Goal: Task Accomplishment & Management: Manage account settings

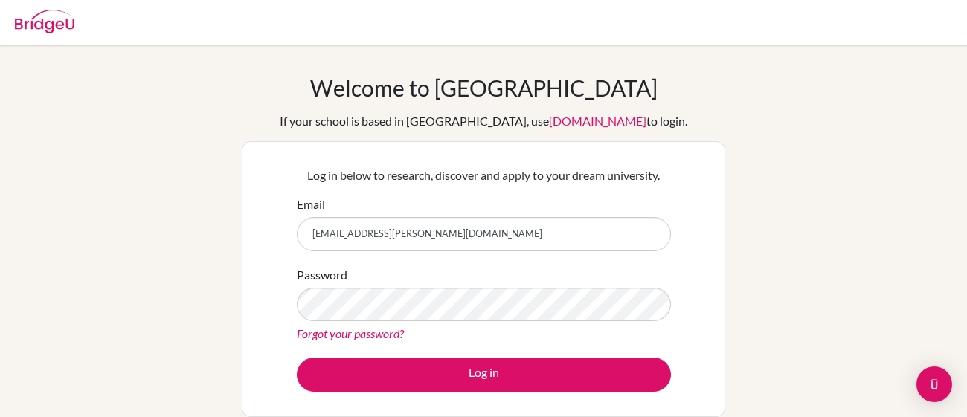
type input "[EMAIL_ADDRESS][PERSON_NAME][DOMAIN_NAME]"
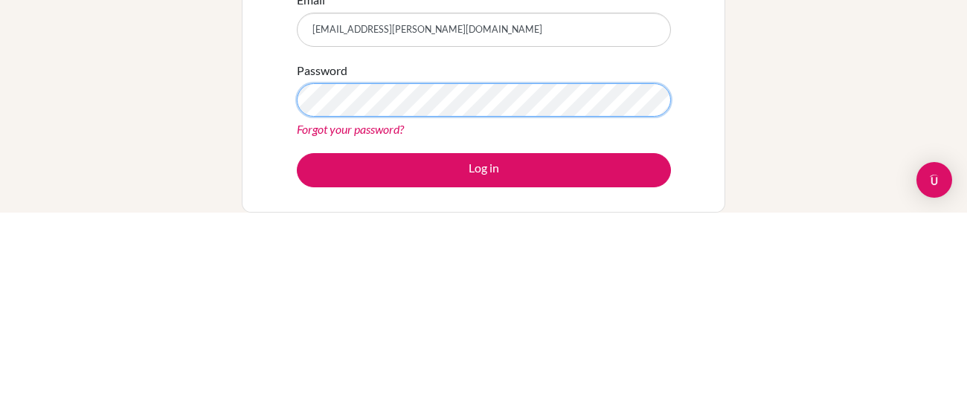
click at [297, 358] on button "Log in" at bounding box center [484, 375] width 374 height 34
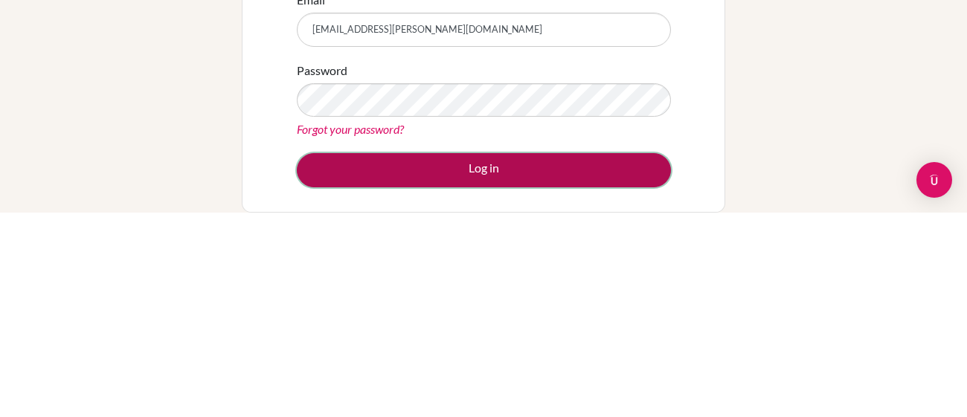
click at [560, 379] on button "Log in" at bounding box center [484, 375] width 374 height 34
click at [527, 383] on button "Log in" at bounding box center [484, 375] width 374 height 34
click at [356, 370] on button "Log in" at bounding box center [484, 375] width 374 height 34
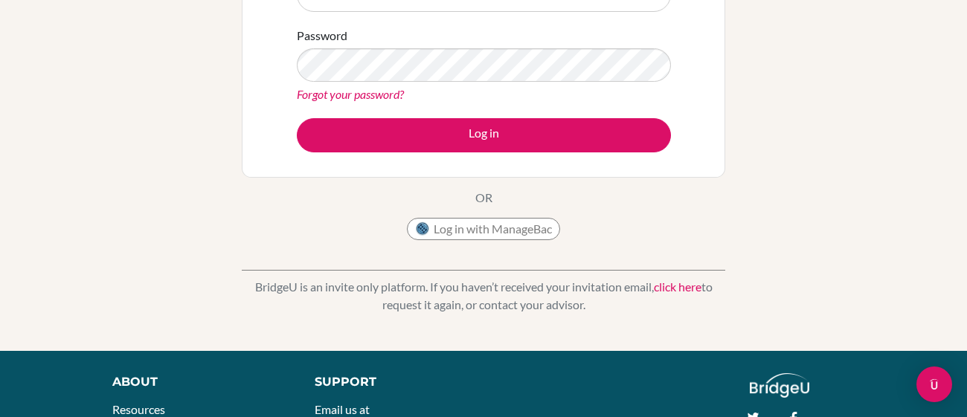
scroll to position [226, 0]
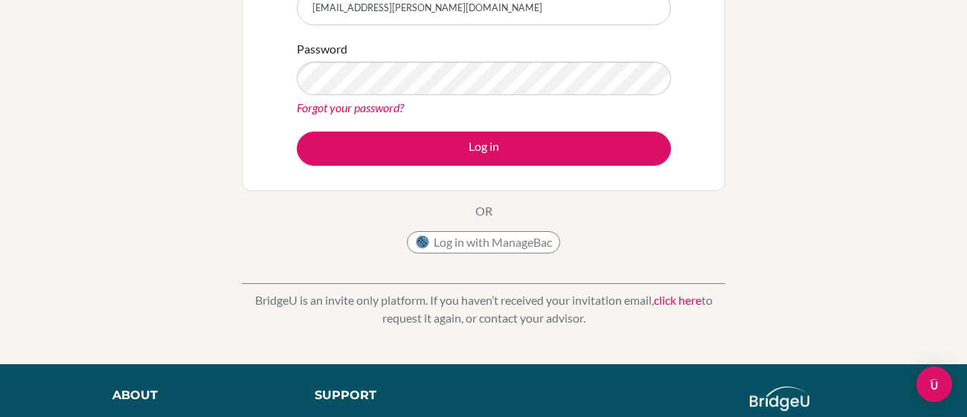
click at [323, 104] on link "Forgot your password?" at bounding box center [350, 107] width 107 height 14
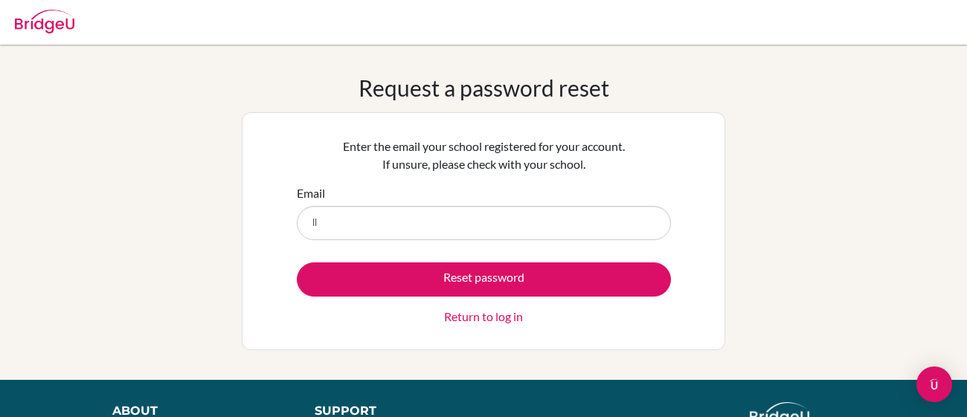
type input "llubere.emilio@lfm.edu.mx"
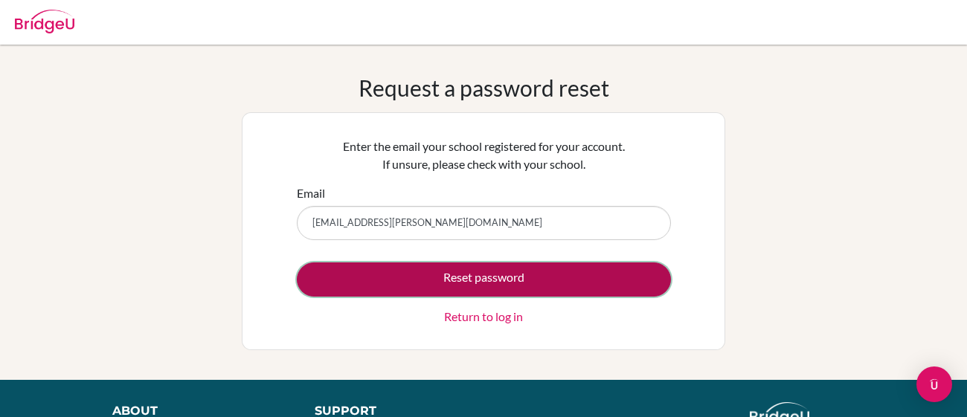
click at [451, 287] on button "Reset password" at bounding box center [484, 280] width 374 height 34
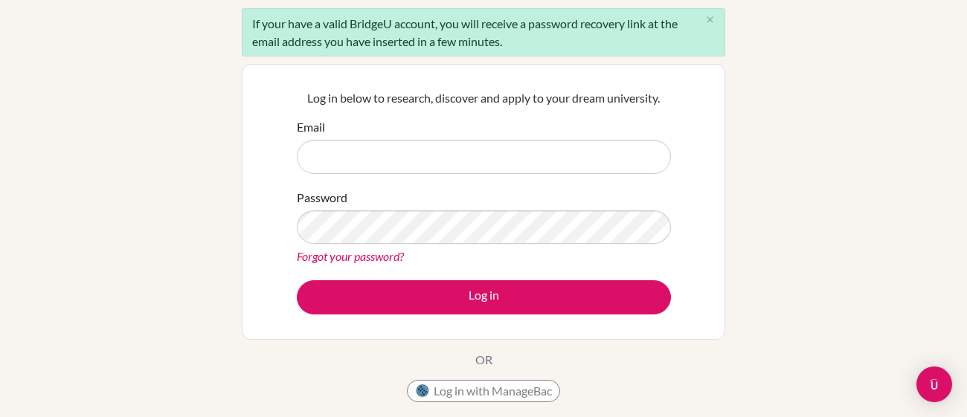
scroll to position [132, 0]
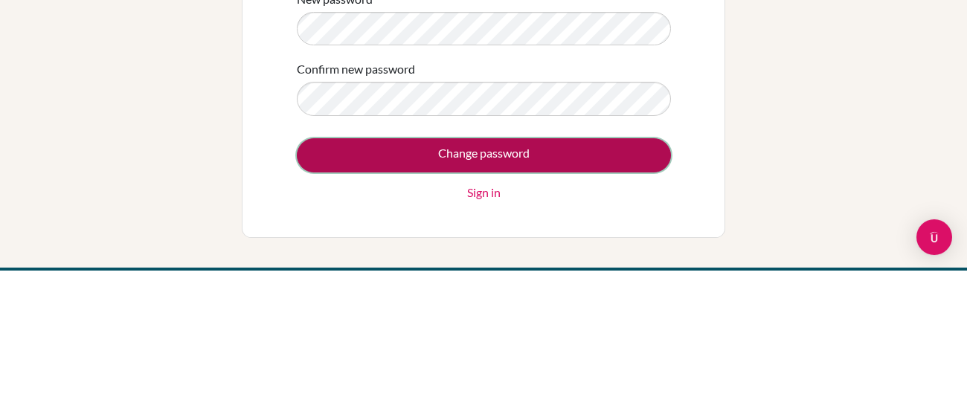
click at [524, 297] on input "Change password" at bounding box center [484, 303] width 374 height 34
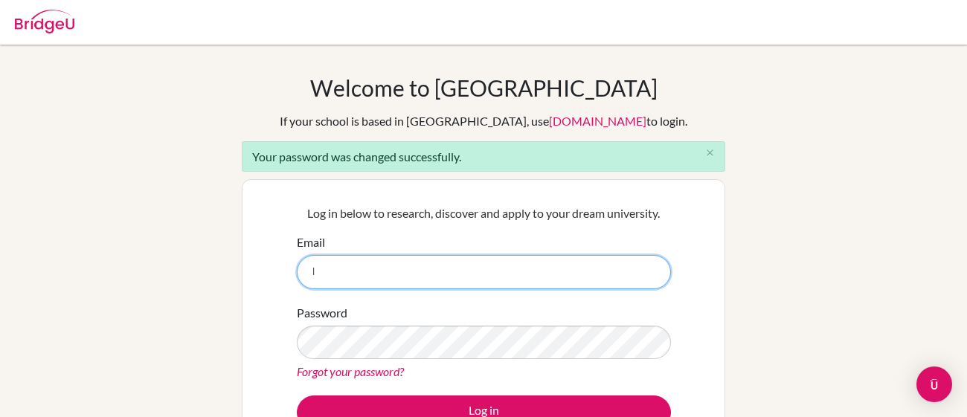
click at [385, 262] on input "l" at bounding box center [484, 272] width 374 height 34
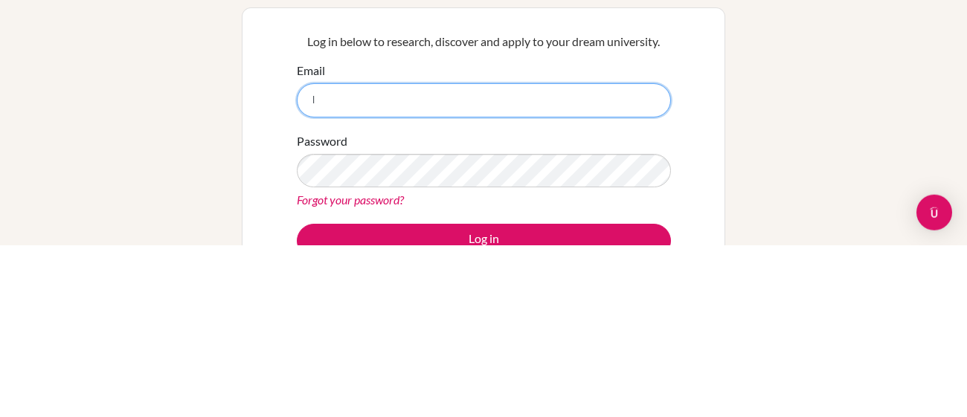
click at [369, 276] on input "l" at bounding box center [484, 272] width 374 height 34
type input "[EMAIL_ADDRESS][PERSON_NAME][DOMAIN_NAME]"
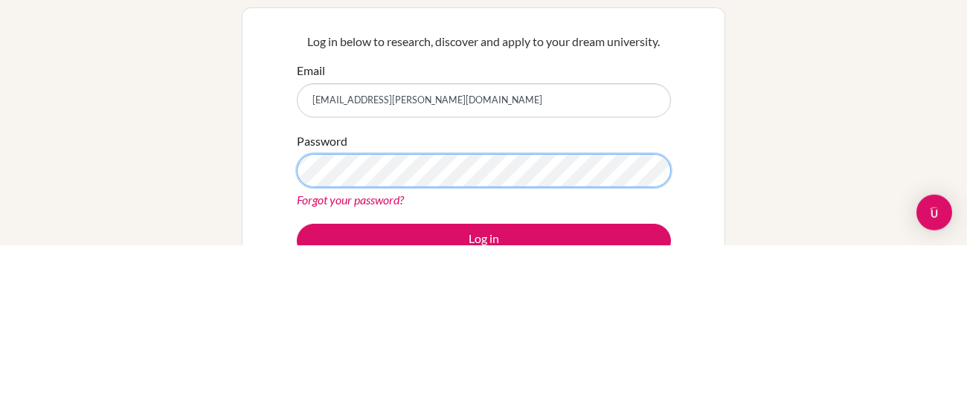
click at [297, 396] on button "Log in" at bounding box center [484, 413] width 374 height 34
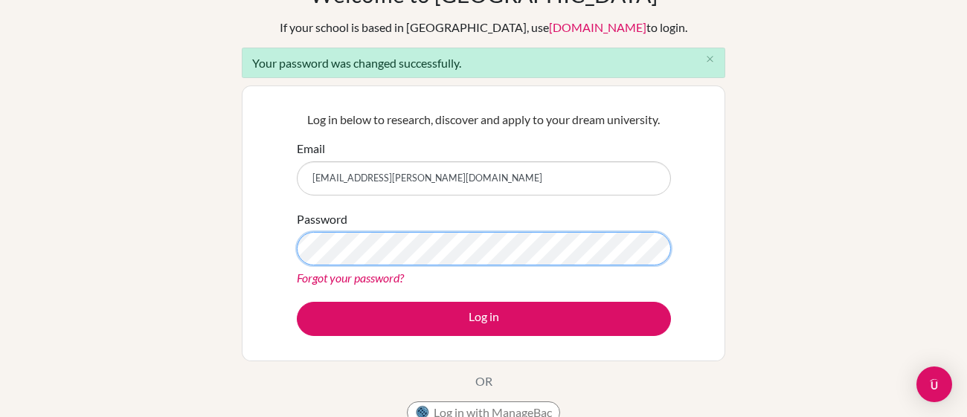
scroll to position [94, 0]
